Goal: Information Seeking & Learning: Find specific fact

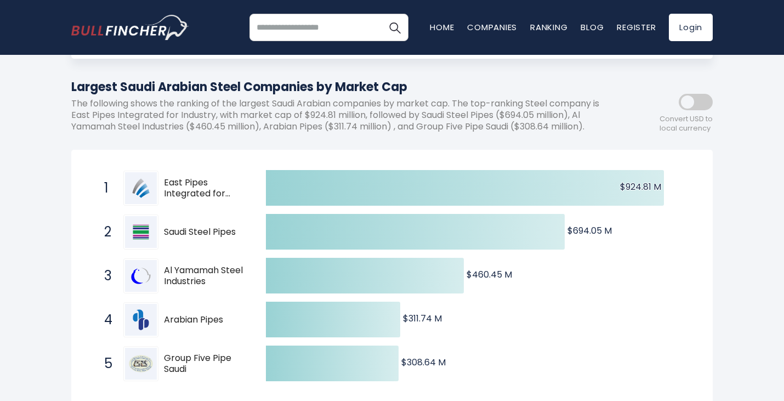
scroll to position [110, 0]
drag, startPoint x: 218, startPoint y: 281, endPoint x: 158, endPoint y: 268, distance: 61.3
click at [158, 268] on div "3 Al Yamamah Steel Industries [DOMAIN_NAME]" at bounding box center [173, 275] width 148 height 35
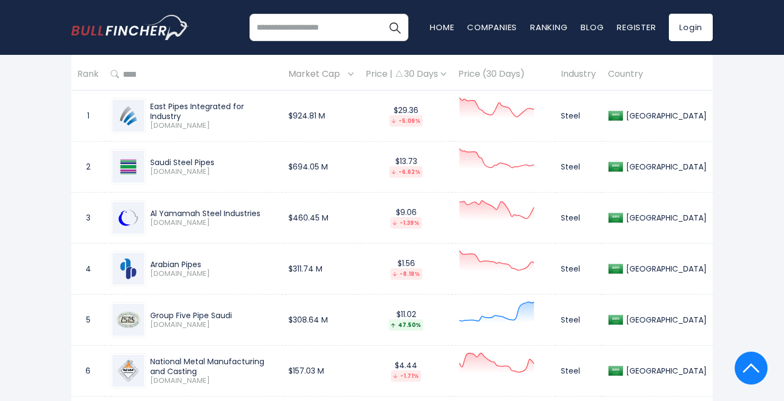
scroll to position [549, 0]
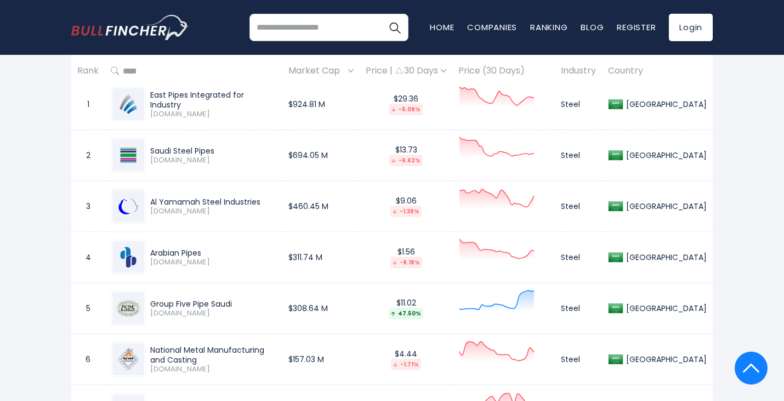
drag, startPoint x: 224, startPoint y: 203, endPoint x: 152, endPoint y: 204, distance: 71.3
click at [152, 204] on div "Al Yamamah Steel Industries" at bounding box center [213, 202] width 126 height 10
copy div "Al Yamamah Steel Industries"
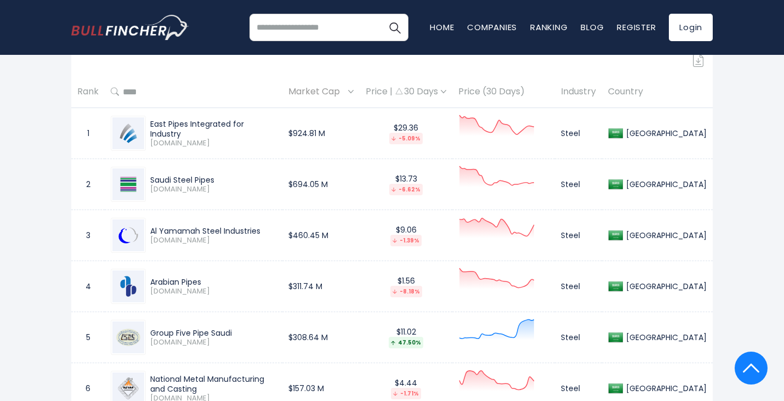
scroll to position [494, 0]
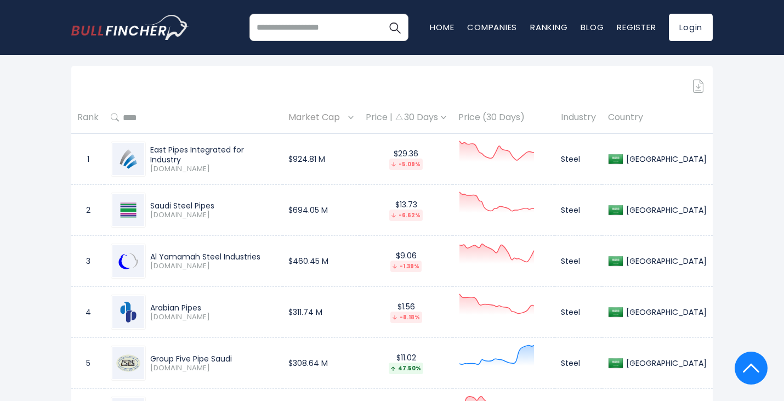
drag, startPoint x: 228, startPoint y: 300, endPoint x: 141, endPoint y: 306, distance: 86.9
click at [141, 306] on div "Arabian Pipes [DOMAIN_NAME]" at bounding box center [194, 311] width 166 height 35
copy div "Arabian Pipes"
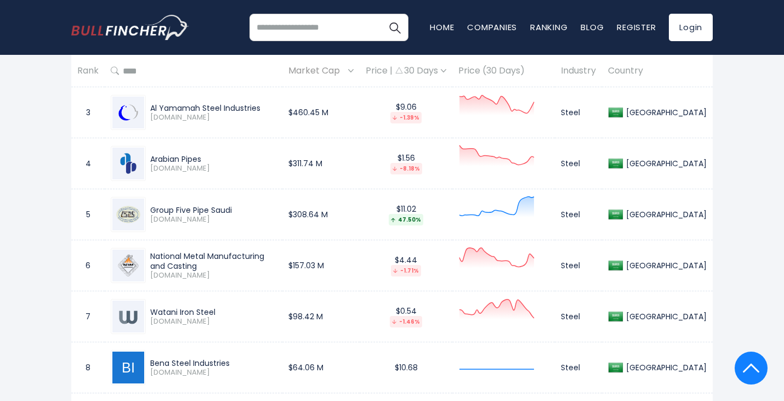
scroll to position [658, 0]
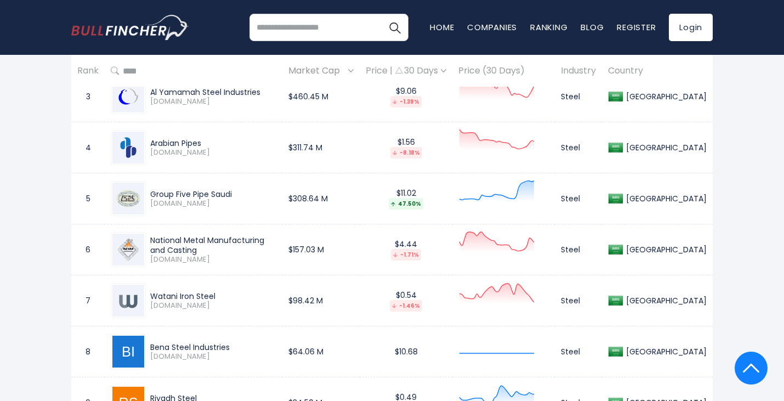
drag, startPoint x: 174, startPoint y: 241, endPoint x: 152, endPoint y: 235, distance: 23.4
click at [152, 235] on div "National Metal Manufacturing and Casting" at bounding box center [213, 245] width 126 height 20
copy div "National Metal Manufacturing and Casting"
drag, startPoint x: 228, startPoint y: 289, endPoint x: 151, endPoint y: 295, distance: 77.0
click at [151, 295] on div "Watani Iron Steel [DOMAIN_NAME]" at bounding box center [194, 300] width 166 height 35
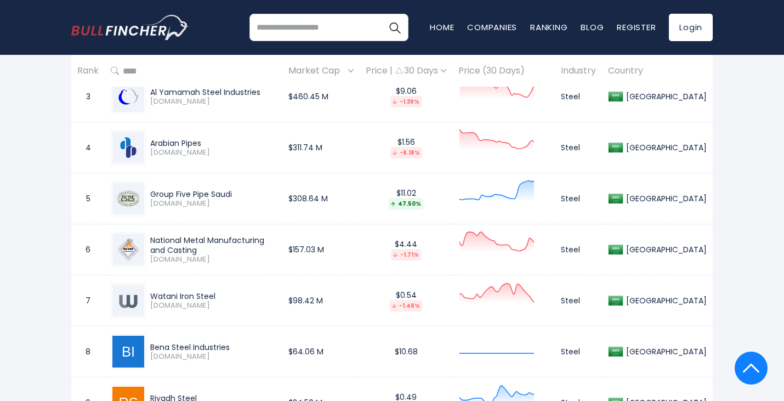
copy div "Watani Iron Steel"
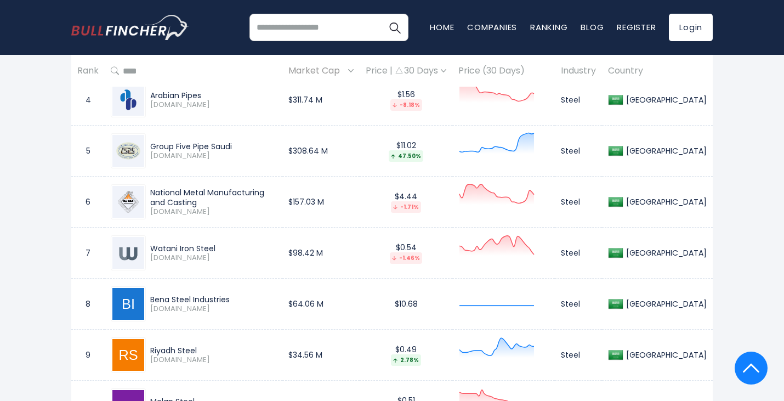
scroll to position [823, 0]
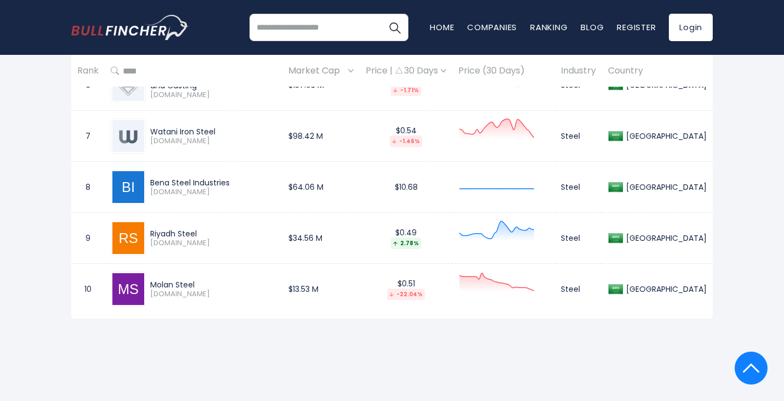
drag, startPoint x: 250, startPoint y: 180, endPoint x: 150, endPoint y: 180, distance: 99.8
click at [150, 180] on div "Bena Steel Industries" at bounding box center [213, 183] width 126 height 10
copy div "Bena Steel Industries"
drag, startPoint x: 205, startPoint y: 235, endPoint x: 151, endPoint y: 234, distance: 53.7
click at [151, 234] on div "Riyadh Steel" at bounding box center [213, 234] width 126 height 10
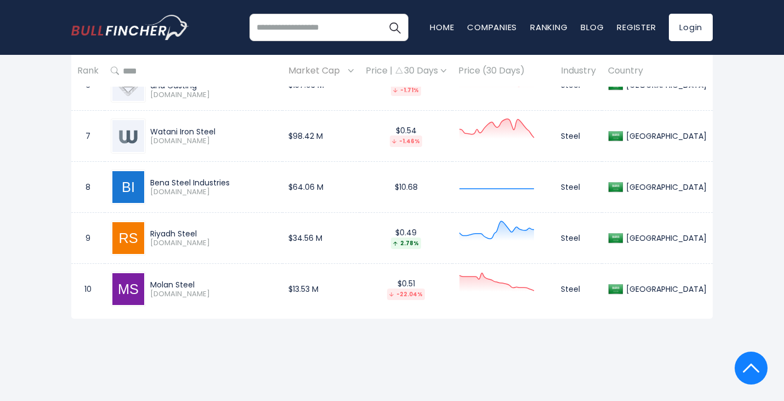
copy div "Riyadh Steel"
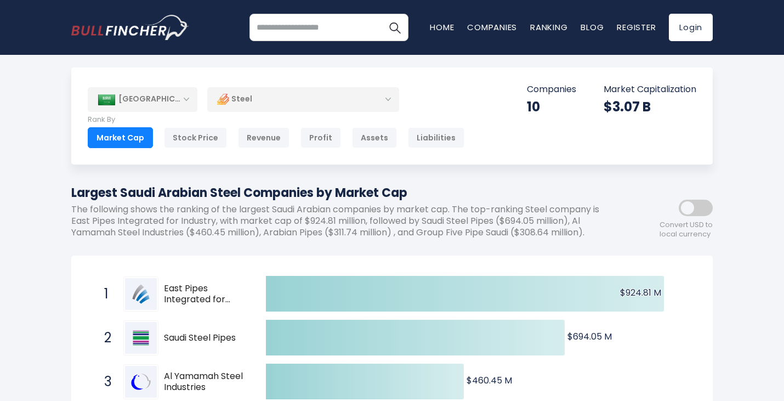
scroll to position [0, 0]
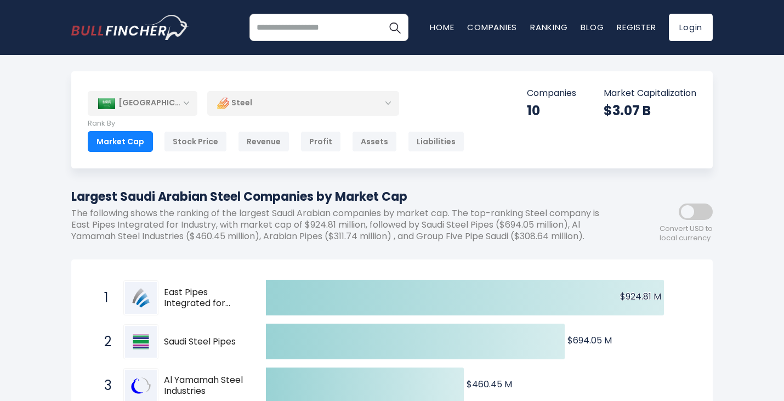
click at [297, 96] on div "Steel" at bounding box center [303, 102] width 192 height 25
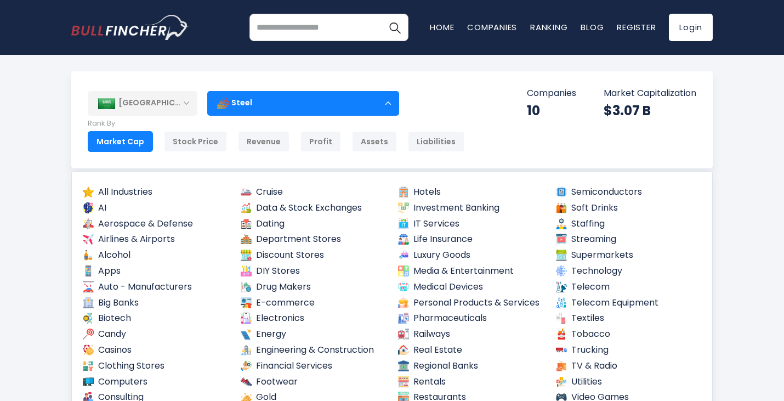
click at [172, 102] on div "[GEOGRAPHIC_DATA]" at bounding box center [143, 103] width 110 height 24
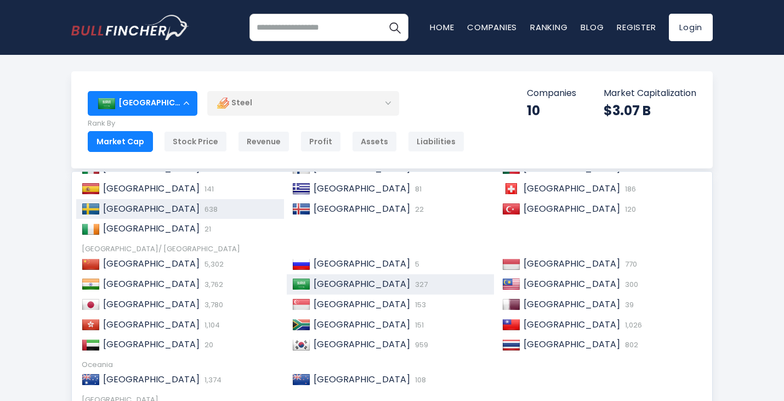
scroll to position [168, 0]
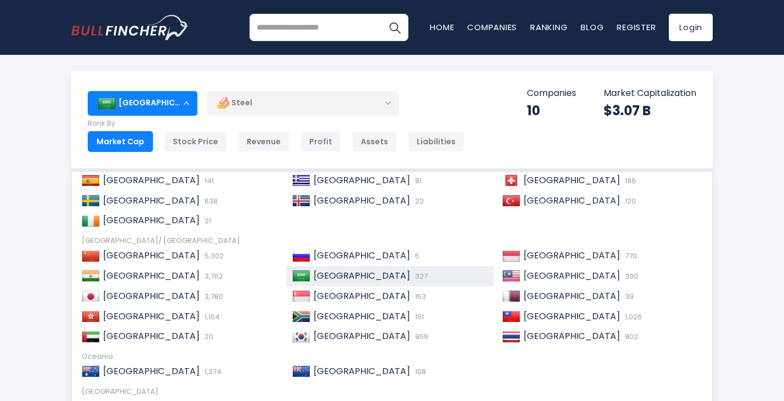
click at [552, 115] on div "10" at bounding box center [551, 110] width 49 height 17
click at [283, 104] on div "Steel" at bounding box center [303, 102] width 192 height 25
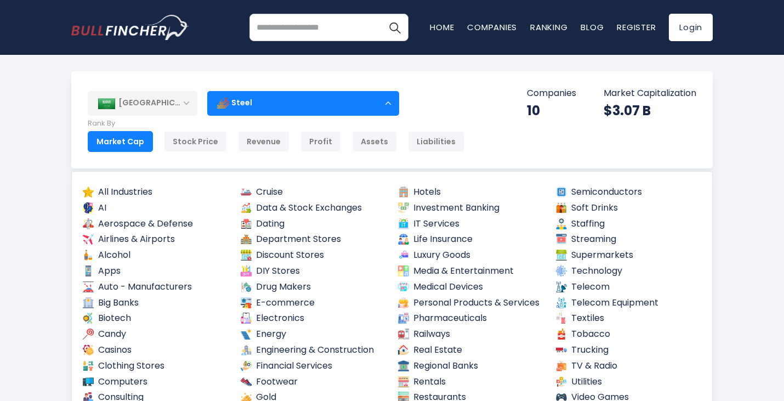
click at [204, 105] on div "[GEOGRAPHIC_DATA] Entire World 30,373 [GEOGRAPHIC_DATA] [GEOGRAPHIC_DATA] 3,966" at bounding box center [248, 103] width 320 height 25
click at [184, 98] on div "[GEOGRAPHIC_DATA]" at bounding box center [143, 103] width 110 height 24
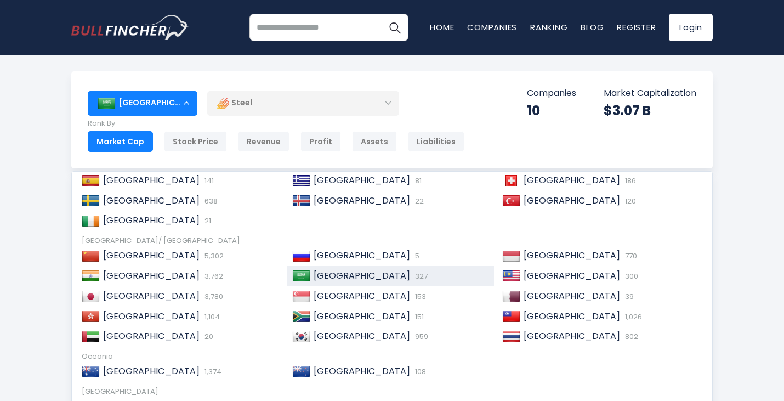
click at [185, 101] on div "[GEOGRAPHIC_DATA]" at bounding box center [143, 103] width 110 height 24
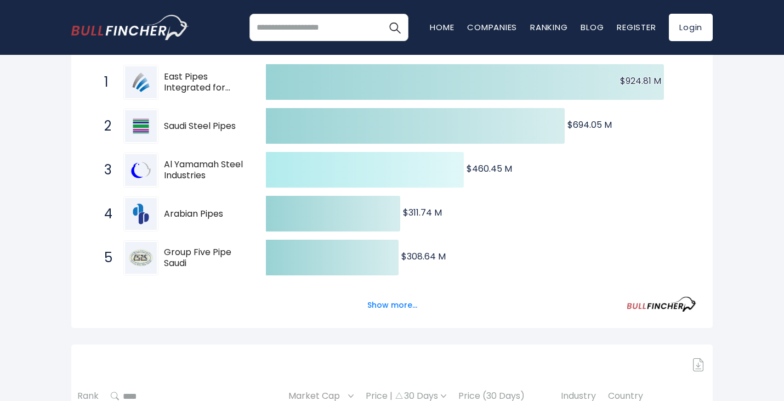
scroll to position [219, 0]
